Goal: Find specific page/section: Find specific page/section

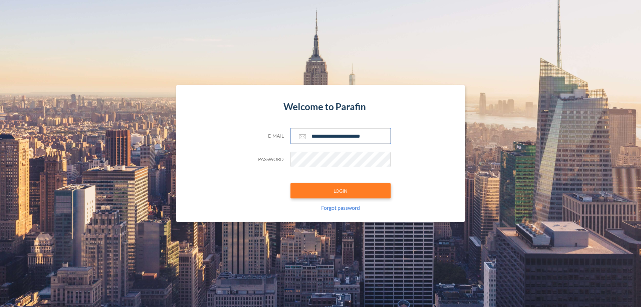
type input "**********"
click at [340, 191] on button "LOGIN" at bounding box center [340, 190] width 100 height 15
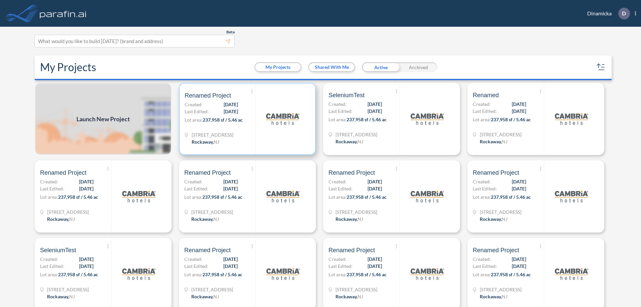
scroll to position [2, 0]
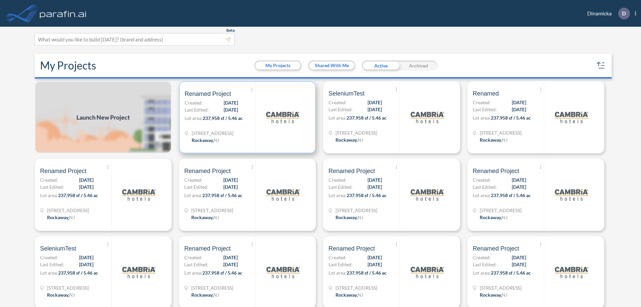
click at [246, 117] on p "Lot area: 237,958 sf / 5.46 ac" at bounding box center [220, 119] width 71 height 10
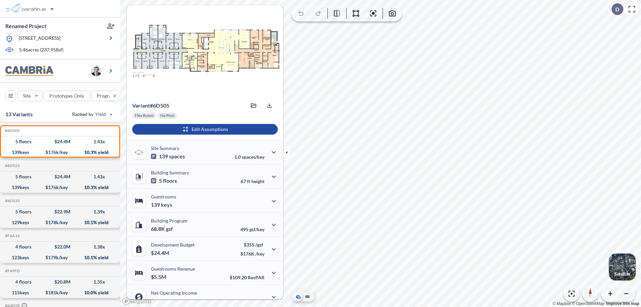
scroll to position [34, 0]
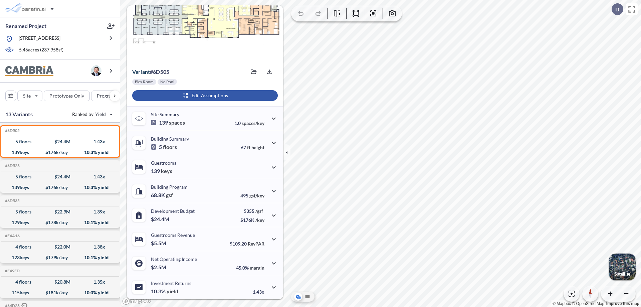
click at [204, 95] on div "button" at bounding box center [204, 95] width 145 height 11
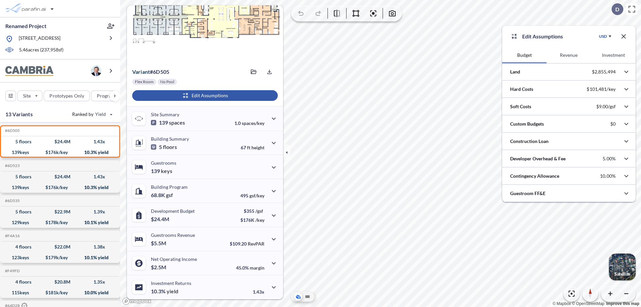
click at [568, 55] on button "Revenue" at bounding box center [568, 55] width 44 height 16
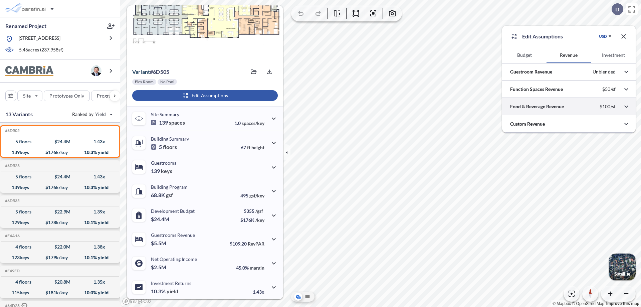
click at [569, 106] on div at bounding box center [568, 106] width 133 height 17
